Goal: Task Accomplishment & Management: Use online tool/utility

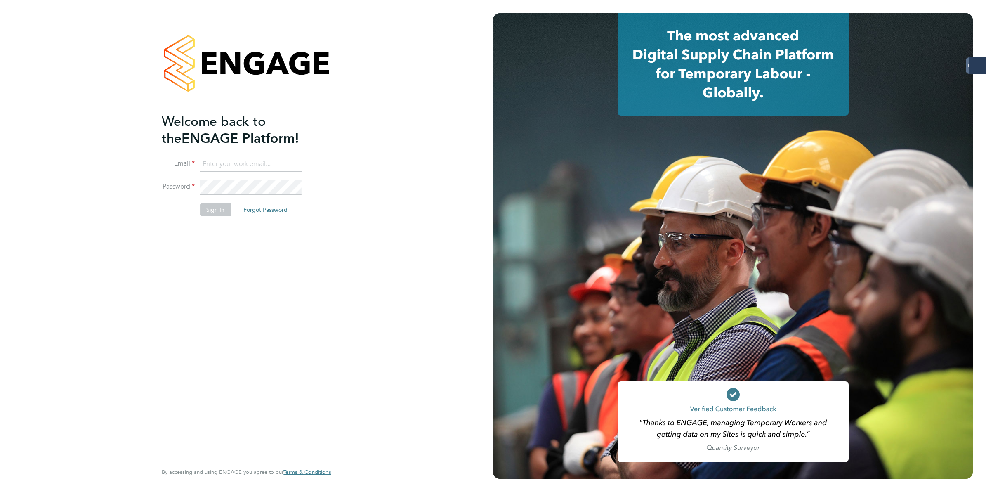
click at [250, 166] on input at bounding box center [251, 164] width 102 height 15
type input "[PERSON_NAME][EMAIL_ADDRESS][PERSON_NAME][DOMAIN_NAME]"
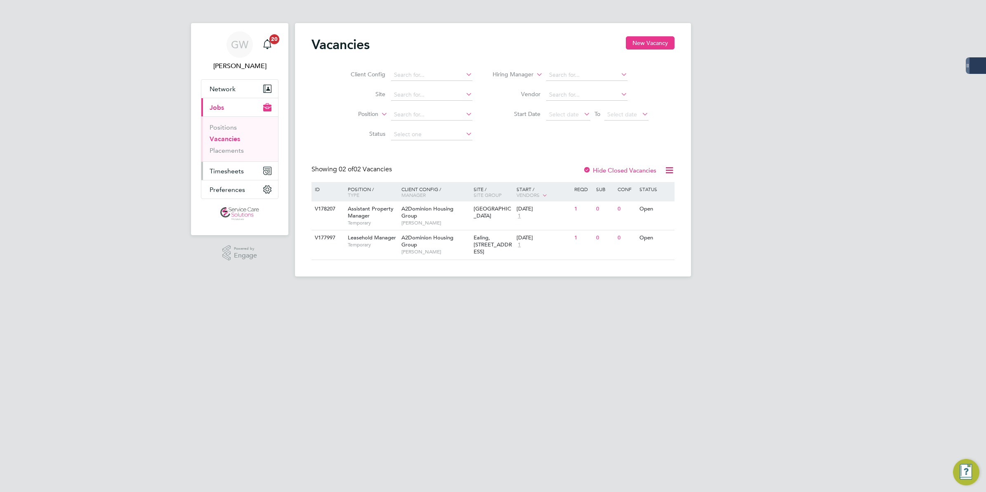
click at [216, 168] on span "Timesheets" at bounding box center [227, 171] width 34 height 8
click at [235, 147] on link "Timesheets" at bounding box center [227, 146] width 34 height 8
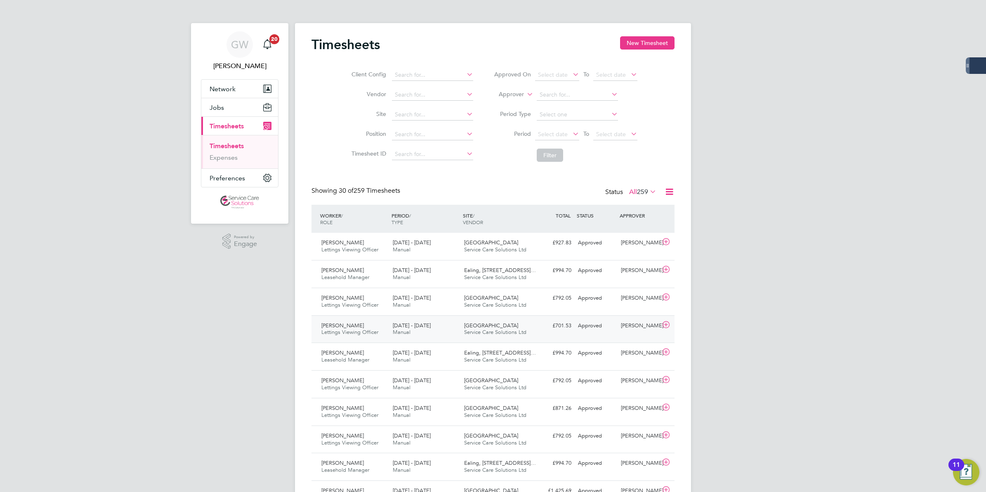
click at [426, 333] on div "11 - 17 Aug 2025 Manual" at bounding box center [425, 329] width 71 height 21
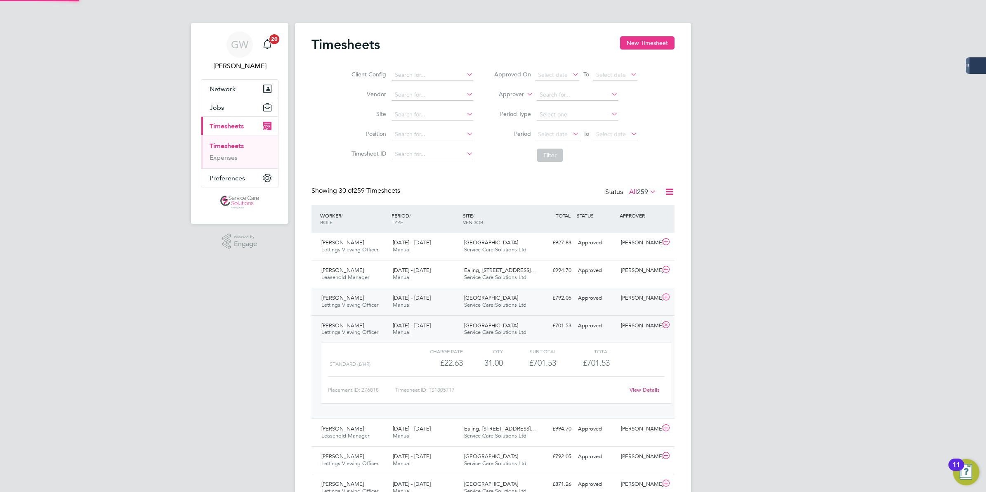
click at [363, 305] on span "Lettings Viewing Officer" at bounding box center [349, 304] width 57 height 7
